Goal: Find specific page/section: Find specific page/section

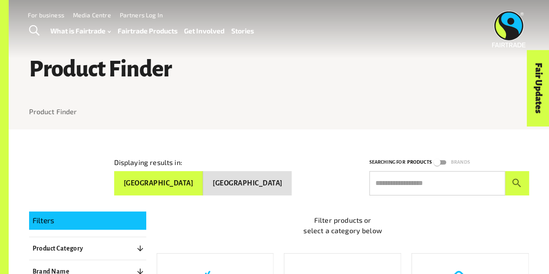
click at [513, 233] on p "Filter products or select a category below" at bounding box center [343, 225] width 372 height 21
click at [201, 104] on div "Product Finder Product Finder" at bounding box center [279, 68] width 521 height 122
